Goal: Check status: Check status

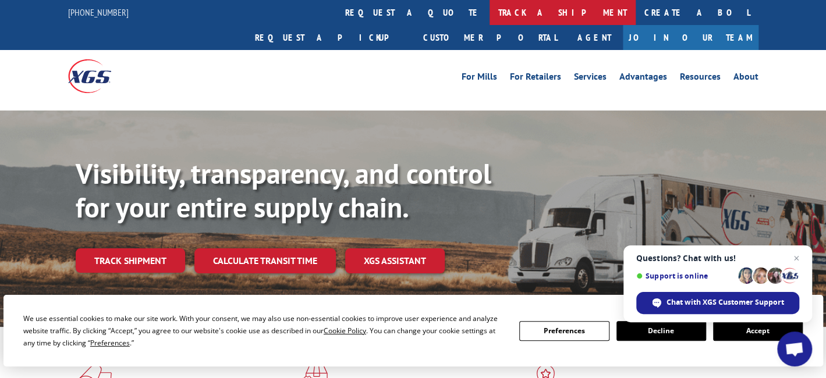
click at [489, 8] on link "track a shipment" at bounding box center [562, 12] width 146 height 25
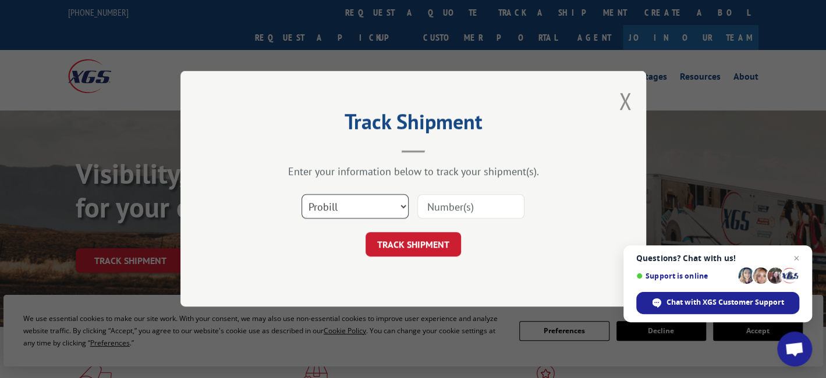
click at [345, 202] on select "Select category... Probill BOL PO" at bounding box center [354, 207] width 107 height 24
click at [438, 208] on input at bounding box center [470, 207] width 107 height 24
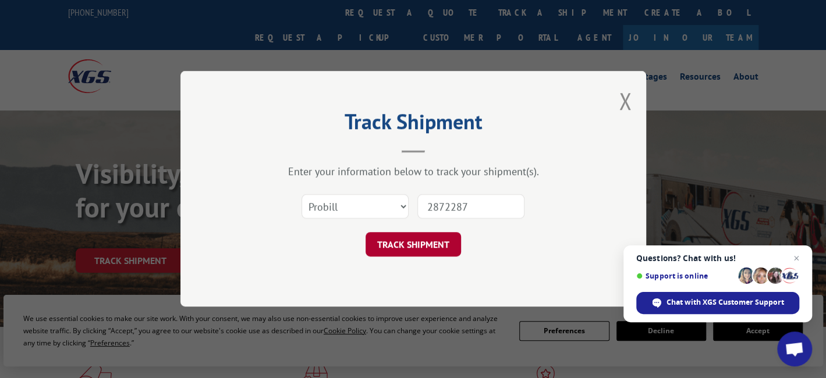
type input "2872287"
click at [426, 241] on button "TRACK SHIPMENT" at bounding box center [413, 245] width 95 height 24
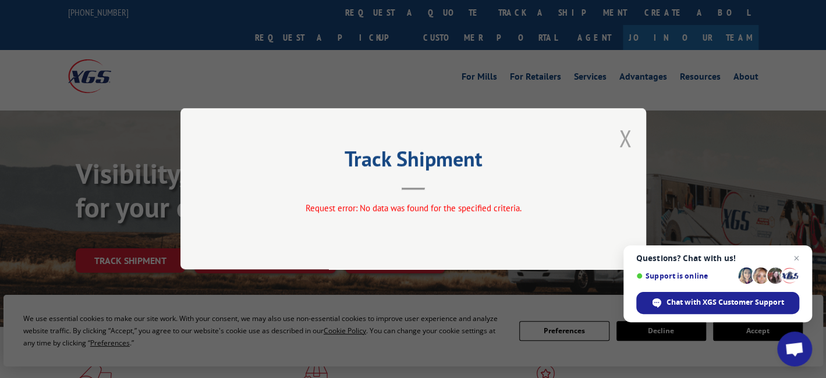
click at [623, 134] on button "Close modal" at bounding box center [625, 138] width 13 height 31
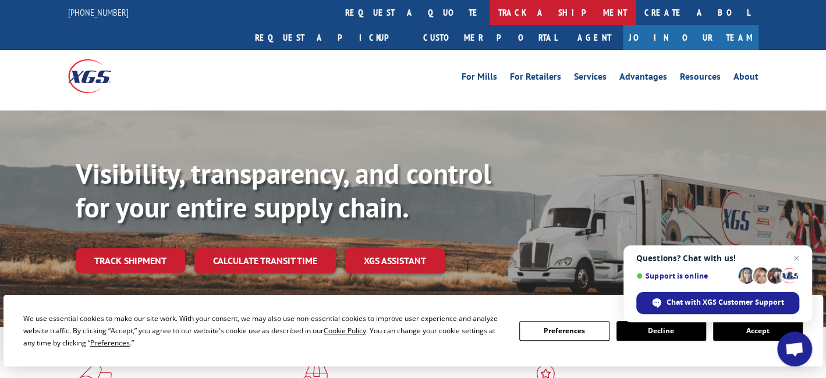
click at [489, 6] on link "track a shipment" at bounding box center [562, 12] width 146 height 25
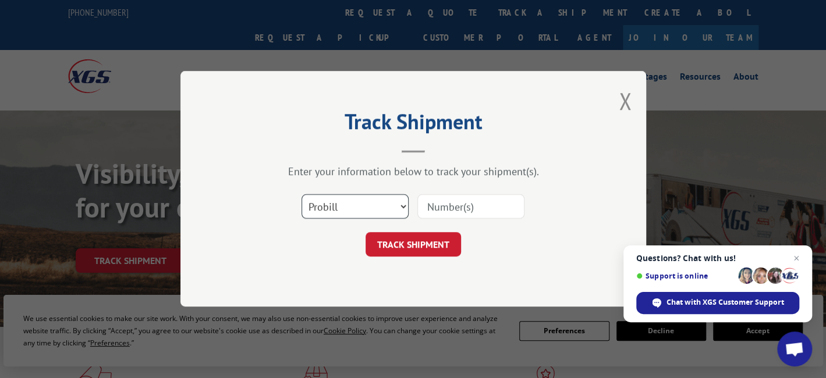
click at [402, 205] on select "Select category... Probill BOL PO" at bounding box center [354, 207] width 107 height 24
select select "bol"
click at [301, 195] on select "Select category... Probill BOL PO" at bounding box center [354, 207] width 107 height 24
click at [434, 203] on input at bounding box center [470, 207] width 107 height 24
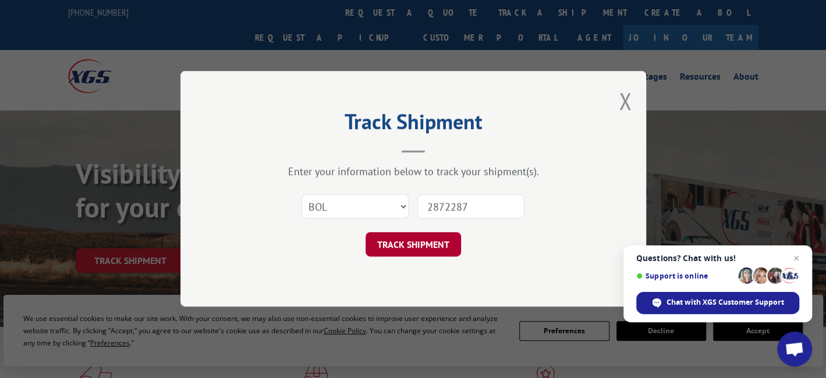
type input "2872287"
click at [391, 234] on button "TRACK SHIPMENT" at bounding box center [413, 245] width 95 height 24
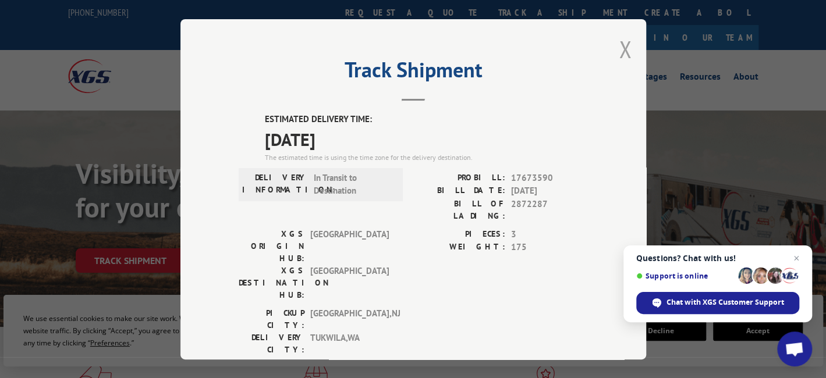
drag, startPoint x: 619, startPoint y: 45, endPoint x: 646, endPoint y: 12, distance: 42.2
click at [622, 41] on button "Close modal" at bounding box center [625, 49] width 13 height 31
